Goal: Transaction & Acquisition: Purchase product/service

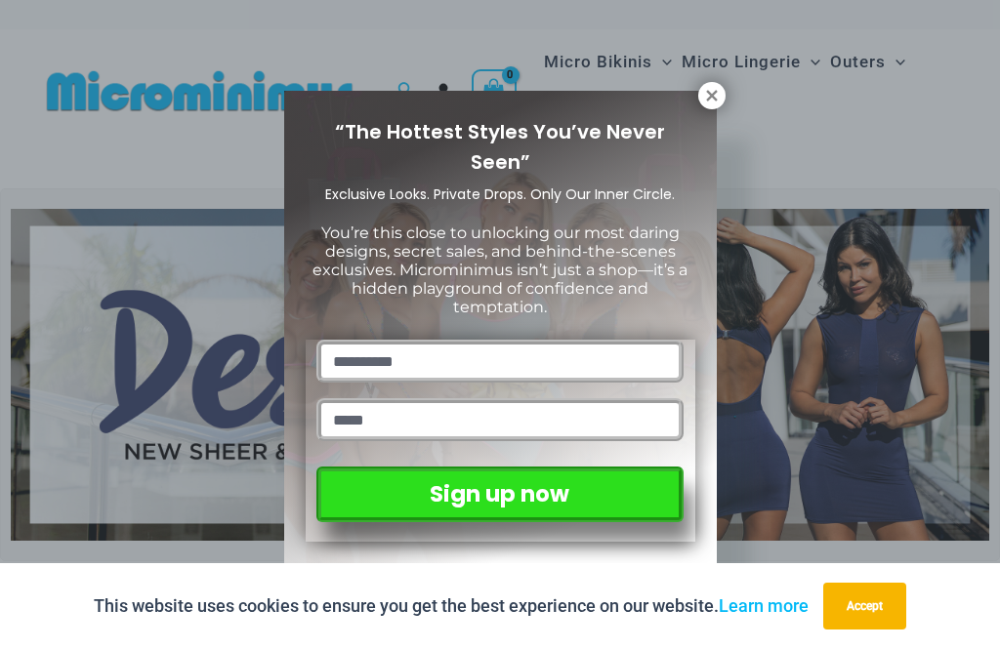
click at [708, 95] on icon at bounding box center [712, 96] width 18 height 18
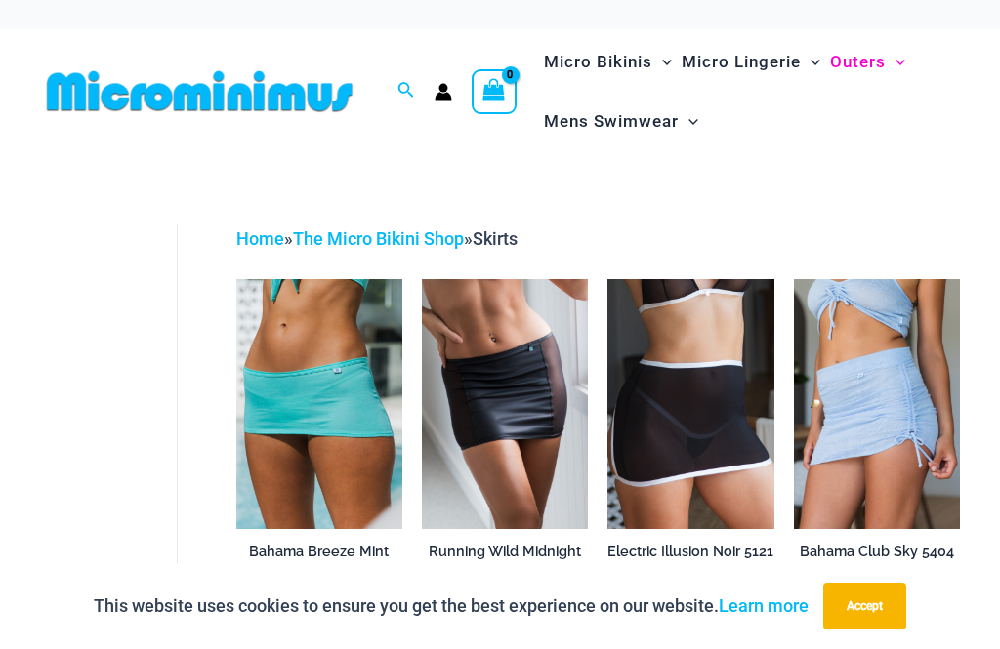
click at [236, 279] on img at bounding box center [236, 279] width 0 height 0
click at [422, 279] on img at bounding box center [422, 279] width 0 height 0
click at [607, 279] on img at bounding box center [607, 279] width 0 height 0
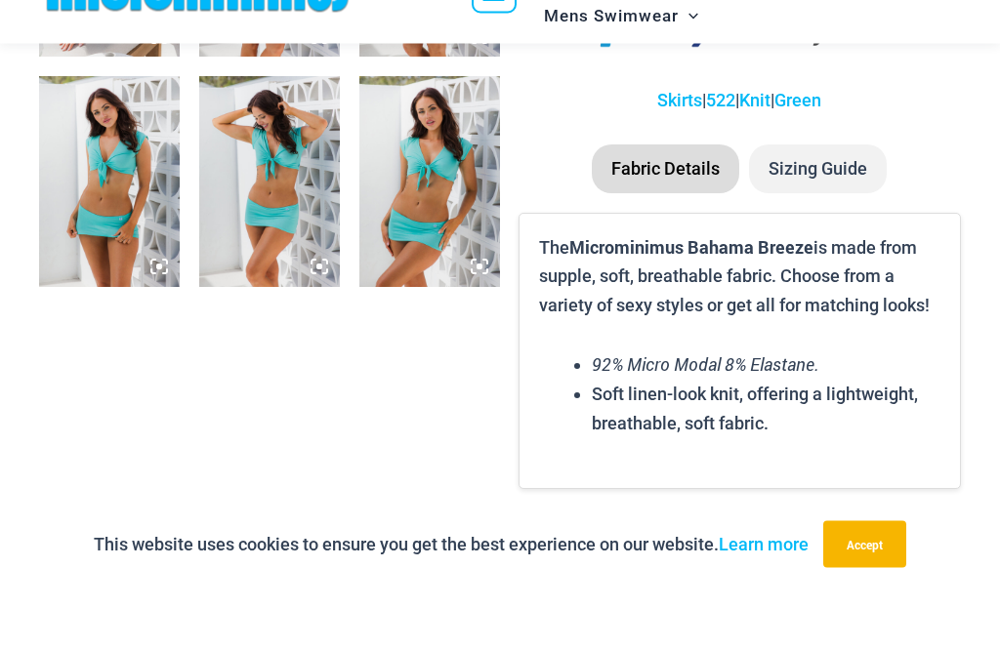
scroll to position [1260, 0]
